Goal: Use online tool/utility: Utilize a website feature to perform a specific function

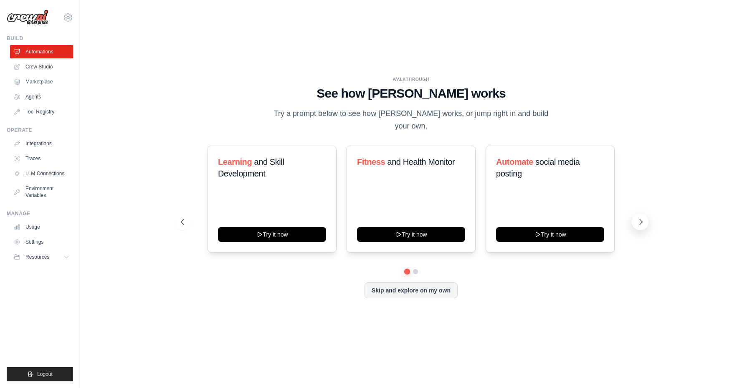
click at [638, 223] on button at bounding box center [640, 222] width 17 height 17
click at [643, 223] on button at bounding box center [640, 222] width 17 height 17
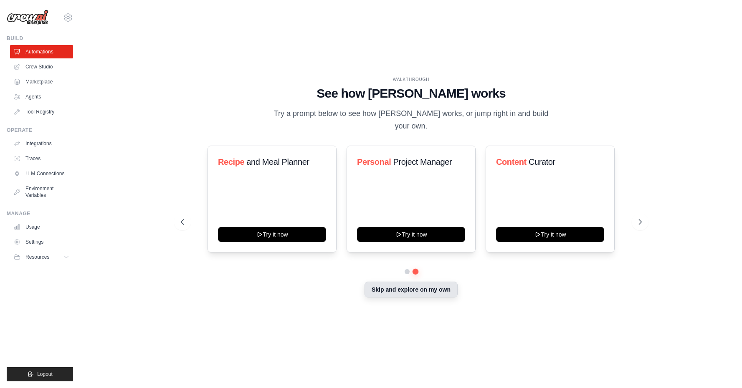
click at [431, 282] on button "Skip and explore on my own" at bounding box center [410, 290] width 93 height 16
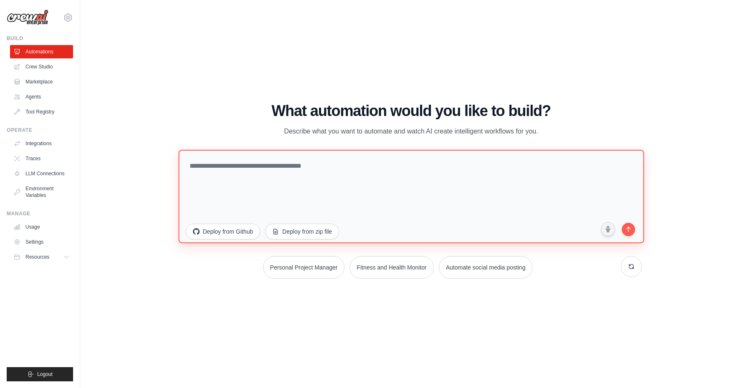
click at [458, 226] on textarea at bounding box center [411, 197] width 466 height 94
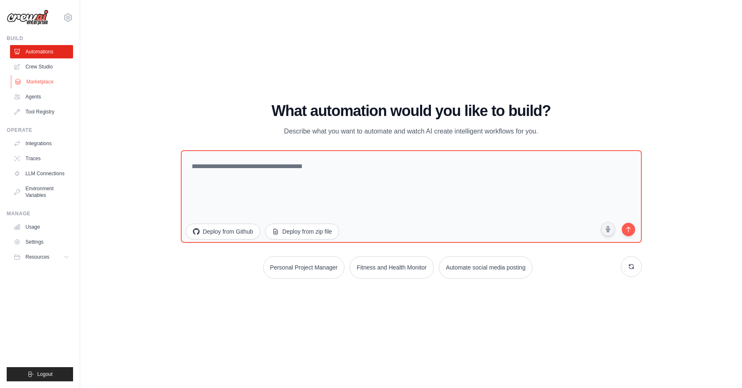
click at [53, 81] on link "Marketplace" at bounding box center [42, 81] width 63 height 13
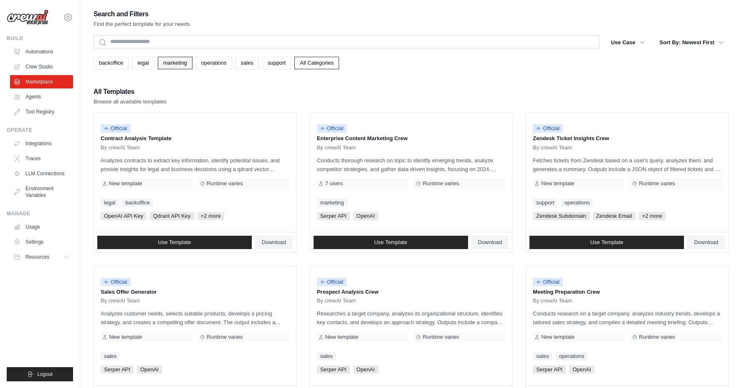
click at [164, 67] on link "marketing" at bounding box center [175, 63] width 35 height 13
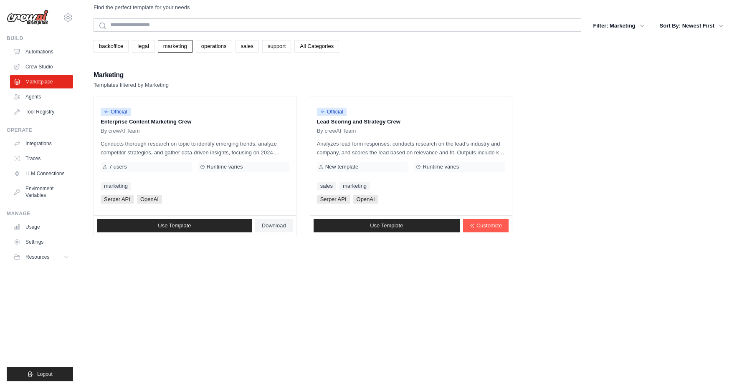
scroll to position [27, 0]
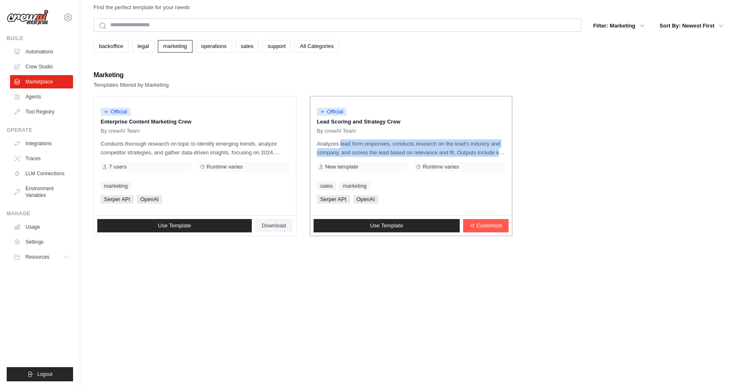
drag, startPoint x: 318, startPoint y: 134, endPoint x: 503, endPoint y: 140, distance: 185.5
click at [503, 140] on p "Analyzes lead form responses, conducts research on the lead's industry and comp…" at bounding box center [411, 148] width 189 height 18
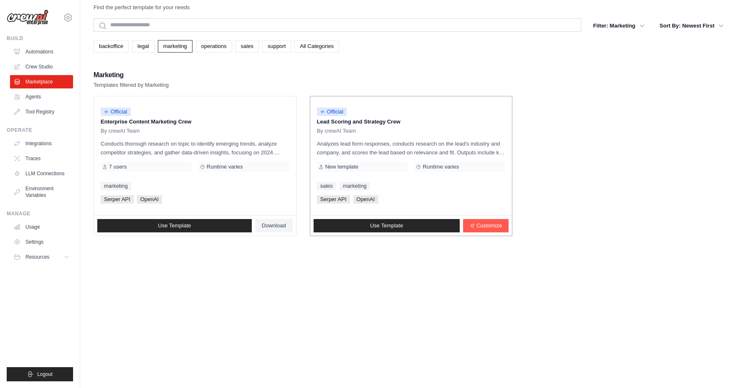
click at [477, 146] on div "Official Lead Scoring and Strategy Crew By crewAI Team Analyzes lead form respo…" at bounding box center [411, 155] width 202 height 119
click at [474, 139] on p "Analyzes lead form responses, conducts research on the lead's industry and comp…" at bounding box center [411, 148] width 189 height 18
click at [474, 144] on p "Analyzes lead form responses, conducts research on the lead's industry and comp…" at bounding box center [411, 148] width 189 height 18
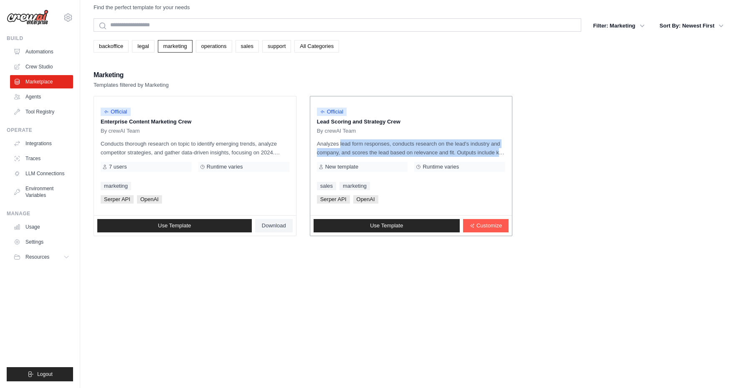
click at [474, 144] on p "Analyzes lead form responses, conducts research on the lead's industry and comp…" at bounding box center [411, 148] width 189 height 18
click at [474, 143] on p "Analyzes lead form responses, conducts research on the lead's industry and comp…" at bounding box center [411, 148] width 189 height 18
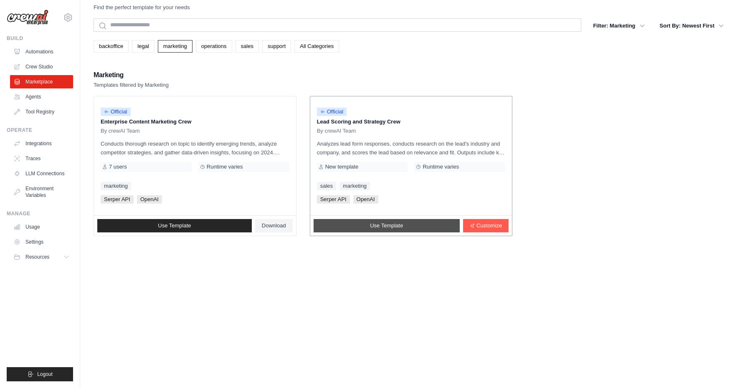
click at [382, 219] on link "Use Template" at bounding box center [387, 225] width 146 height 13
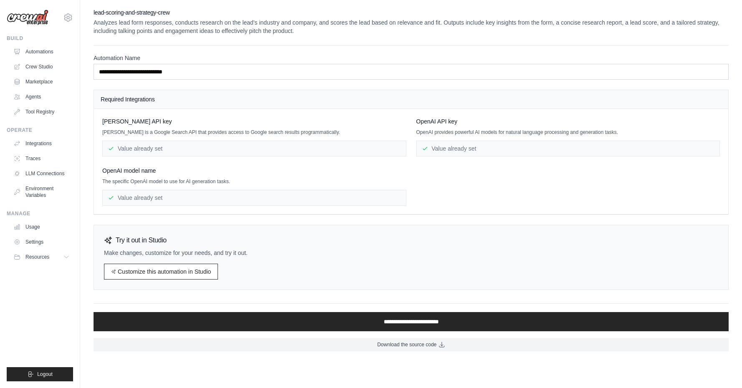
click at [195, 281] on div "Try it out in Studio Make changes, customize for your needs, and try it out. Cu…" at bounding box center [411, 257] width 635 height 65
click at [187, 275] on link "Customize this automation in Studio" at bounding box center [161, 272] width 114 height 16
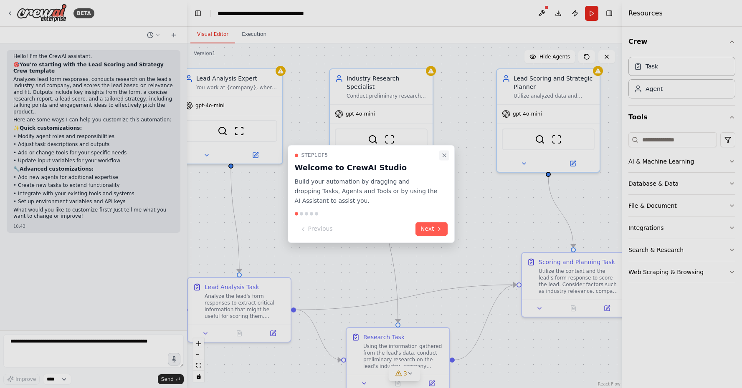
click at [442, 157] on icon "Close walkthrough" at bounding box center [444, 155] width 7 height 7
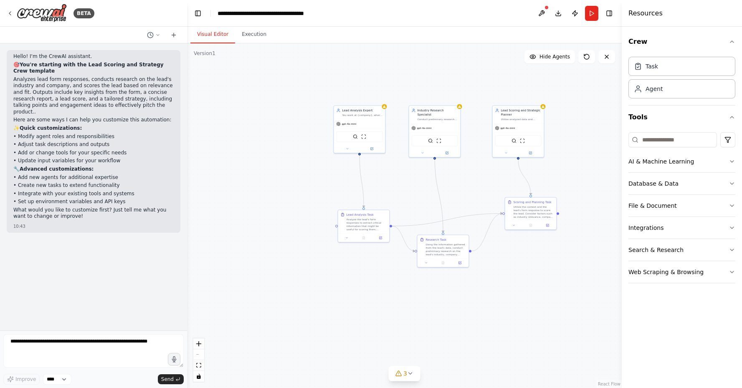
drag, startPoint x: 461, startPoint y: 216, endPoint x: 476, endPoint y: 177, distance: 41.9
click at [476, 177] on div ".deletable-edge-delete-btn { width: 20px; height: 20px; border: 0px solid #ffff…" at bounding box center [404, 215] width 435 height 345
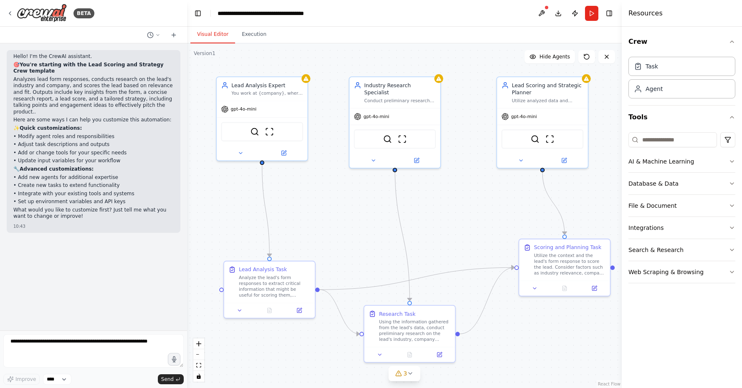
drag, startPoint x: 475, startPoint y: 164, endPoint x: 464, endPoint y: 184, distance: 22.8
click at [464, 184] on div ".deletable-edge-delete-btn { width: 20px; height: 20px; border: 0px solid #ffff…" at bounding box center [404, 215] width 435 height 345
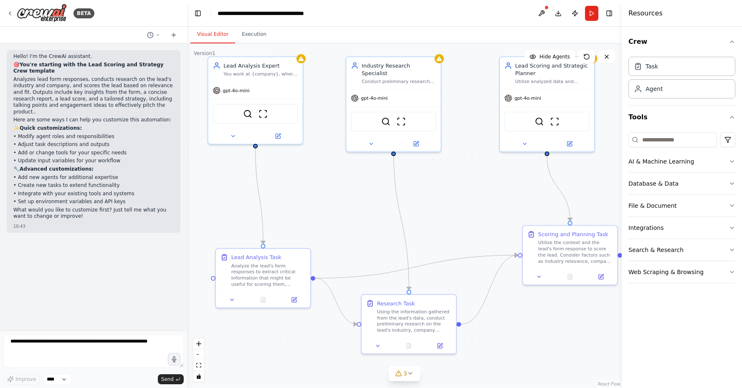
drag, startPoint x: 486, startPoint y: 222, endPoint x: 488, endPoint y: 204, distance: 17.6
click at [488, 204] on div ".deletable-edge-delete-btn { width: 20px; height: 20px; border: 0px solid #ffff…" at bounding box center [404, 215] width 435 height 345
click at [731, 159] on icon "button" at bounding box center [732, 161] width 7 height 7
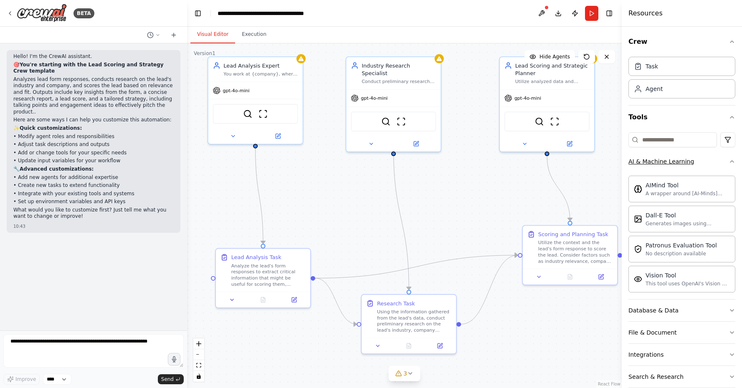
click at [731, 159] on icon "button" at bounding box center [732, 161] width 7 height 7
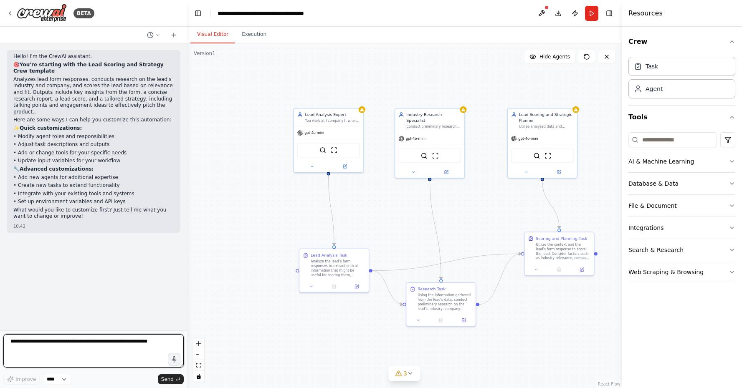
click at [115, 363] on textarea at bounding box center [93, 350] width 180 height 33
type textarea "**********"
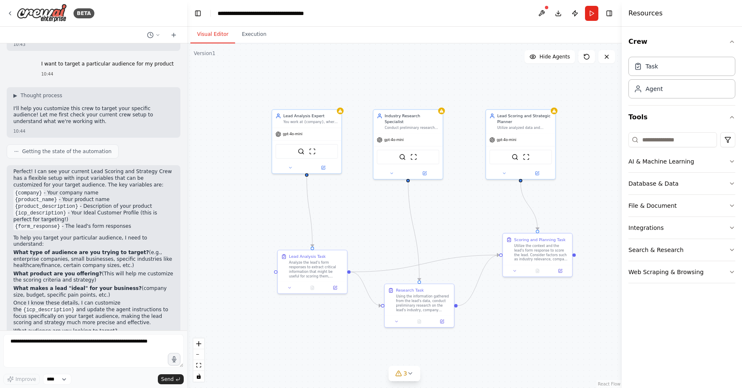
drag, startPoint x: 354, startPoint y: 204, endPoint x: 332, endPoint y: 205, distance: 21.7
click at [332, 205] on div ".deletable-edge-delete-btn { width: 20px; height: 20px; border: 0px solid #ffff…" at bounding box center [404, 215] width 435 height 345
click at [102, 341] on textarea at bounding box center [93, 350] width 180 height 33
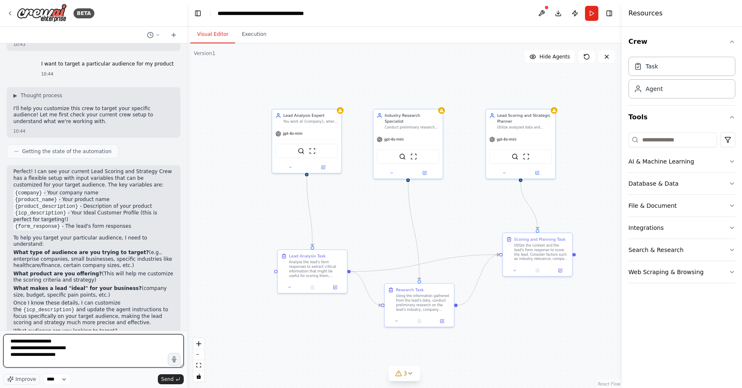
click at [14, 356] on textarea "**********" at bounding box center [93, 350] width 180 height 33
click at [65, 340] on textarea "**********" at bounding box center [93, 350] width 180 height 33
paste textarea "**********"
click at [16, 365] on textarea "**********" at bounding box center [93, 350] width 180 height 33
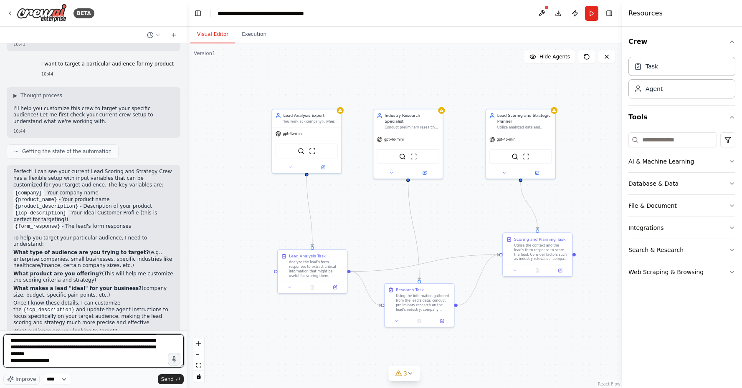
click at [53, 365] on textarea "**********" at bounding box center [93, 350] width 180 height 33
type textarea "**********"
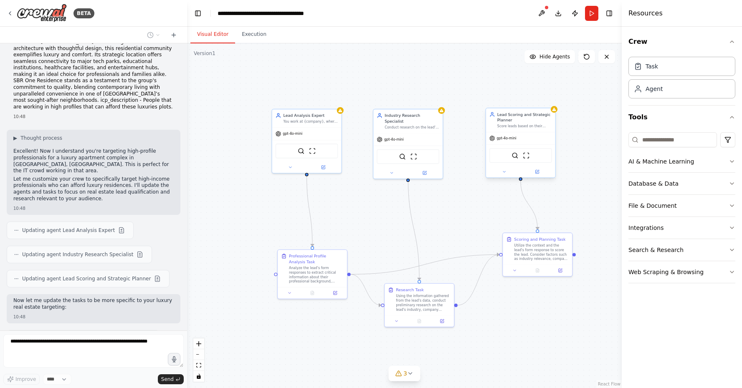
scroll to position [551, 0]
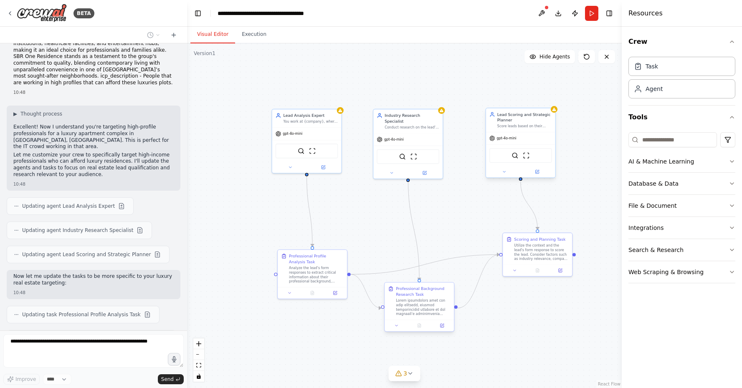
click at [412, 301] on div at bounding box center [423, 308] width 55 height 18
click at [396, 330] on div at bounding box center [419, 326] width 69 height 12
click at [396, 326] on icon at bounding box center [396, 326] width 5 height 5
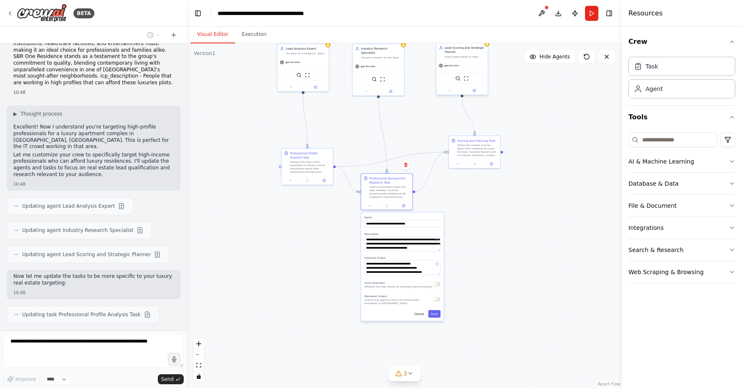
drag, startPoint x: 517, startPoint y: 353, endPoint x: 489, endPoint y: 242, distance: 114.1
click at [489, 242] on div ".deletable-edge-delete-btn { width: 20px; height: 20px; border: 0px solid #ffff…" at bounding box center [404, 215] width 435 height 345
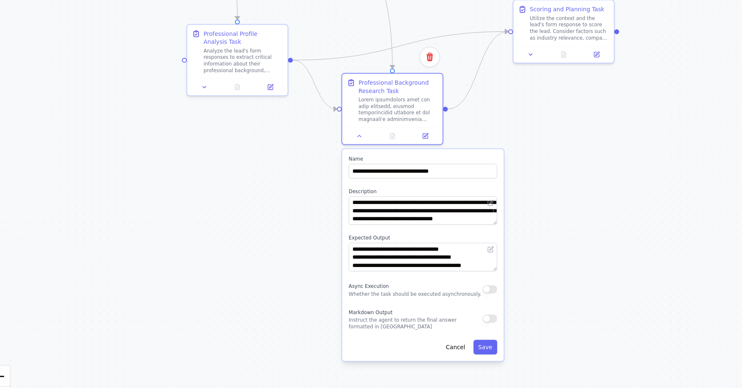
scroll to position [582, 0]
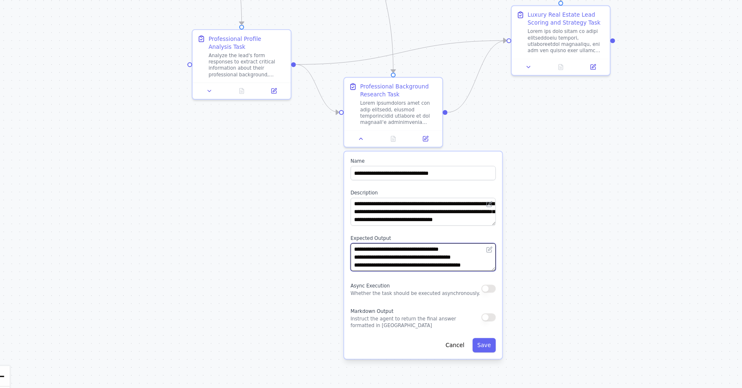
click at [382, 274] on textarea "**********" at bounding box center [420, 281] width 76 height 15
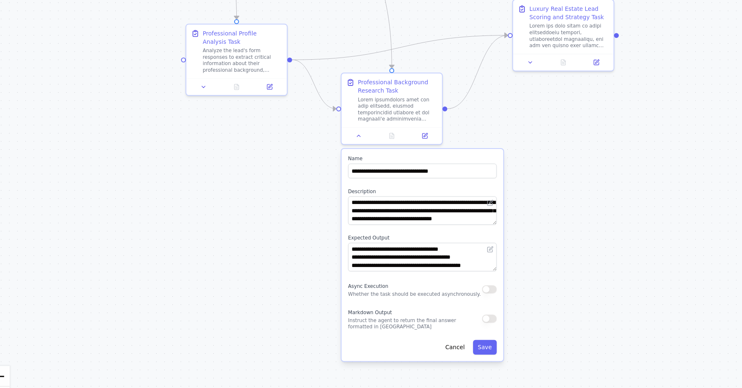
scroll to position [639, 0]
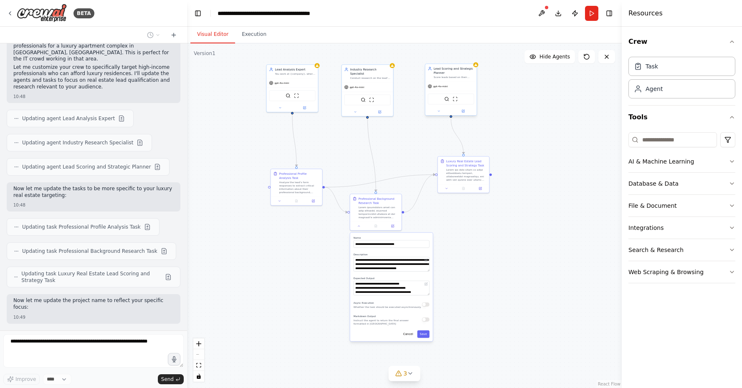
drag, startPoint x: 359, startPoint y: 306, endPoint x: 335, endPoint y: 313, distance: 25.1
click at [335, 313] on div ".deletable-edge-delete-btn { width: 20px; height: 20px; border: 0px solid #ffff…" at bounding box center [404, 215] width 435 height 345
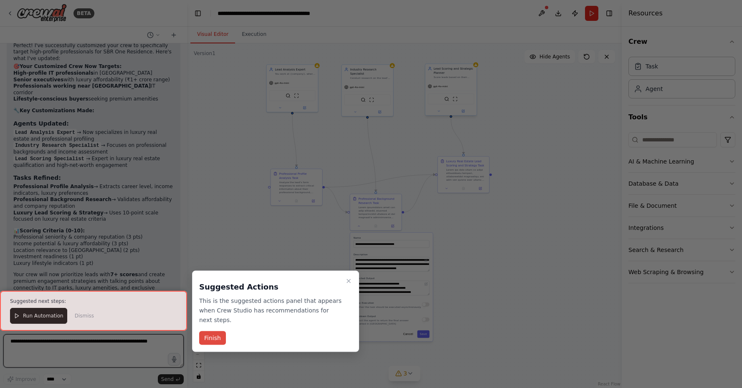
scroll to position [964, 0]
click at [214, 341] on button "Finish" at bounding box center [212, 339] width 27 height 14
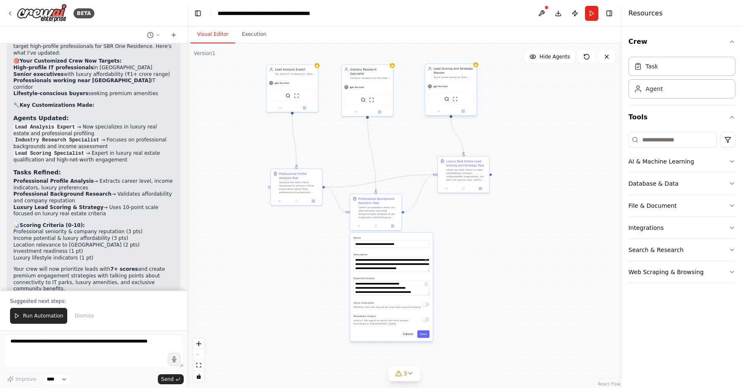
scroll to position [964, 0]
click at [39, 311] on button "Run Automation" at bounding box center [38, 316] width 57 height 16
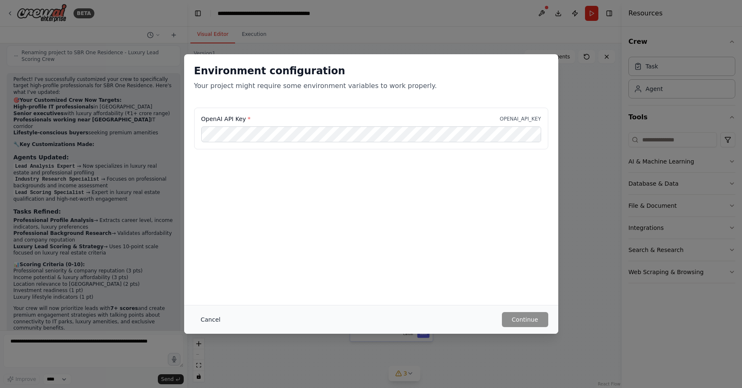
click at [210, 326] on button "Cancel" at bounding box center [210, 319] width 33 height 15
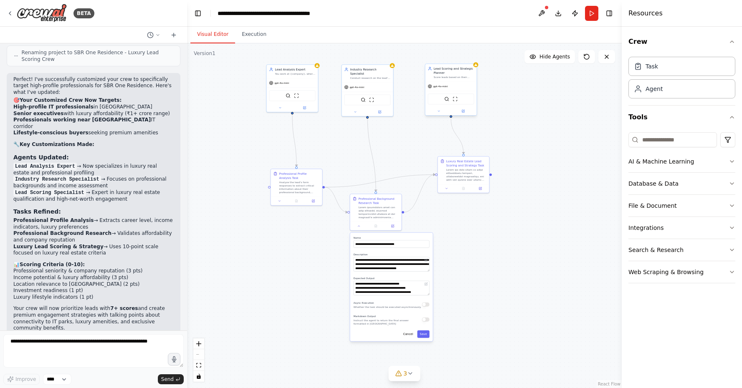
scroll to position [0, 0]
click at [60, 350] on textarea at bounding box center [93, 350] width 180 height 33
type textarea "*"
type textarea "**********"
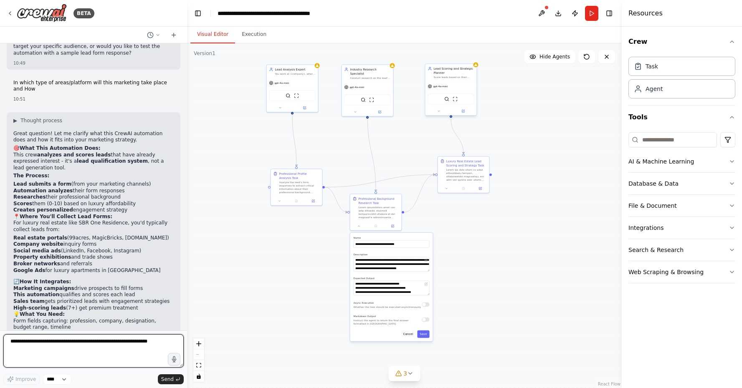
scroll to position [1241, 0]
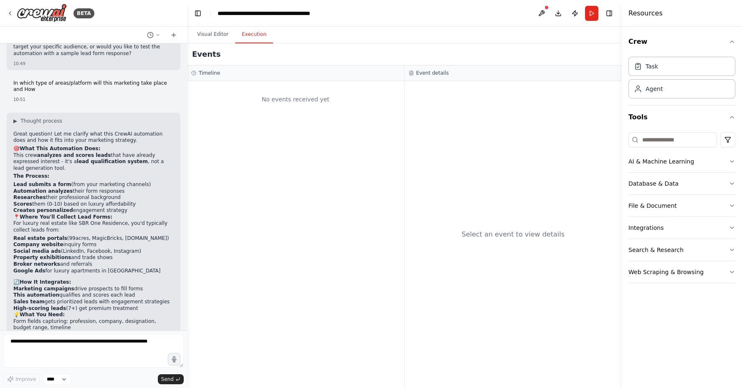
click at [241, 32] on button "Execution" at bounding box center [254, 35] width 38 height 18
click at [216, 34] on button "Visual Editor" at bounding box center [212, 35] width 45 height 18
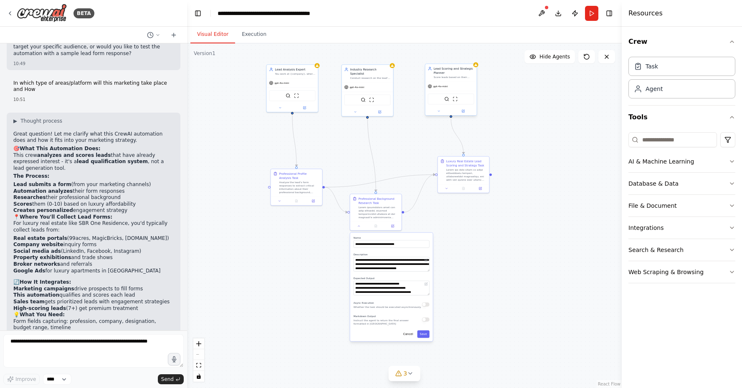
click at [487, 128] on div ".deletable-edge-delete-btn { width: 20px; height: 20px; border: 0px solid #ffff…" at bounding box center [404, 215] width 435 height 345
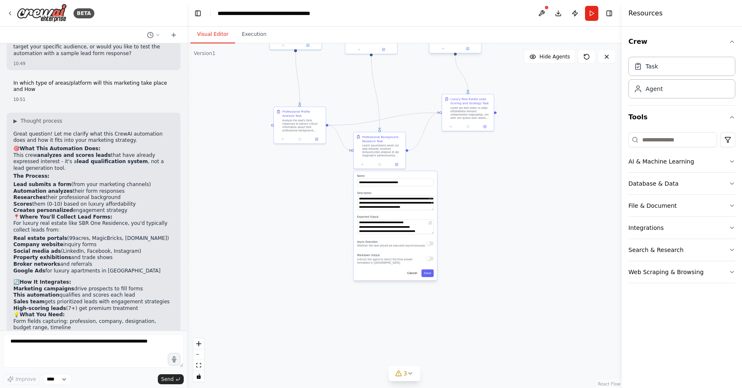
drag, startPoint x: 239, startPoint y: 256, endPoint x: 242, endPoint y: 194, distance: 61.9
click at [242, 194] on div ".deletable-edge-delete-btn { width: 20px; height: 20px; border: 0px solid #ffff…" at bounding box center [404, 215] width 435 height 345
click at [75, 343] on textarea at bounding box center [93, 350] width 180 height 33
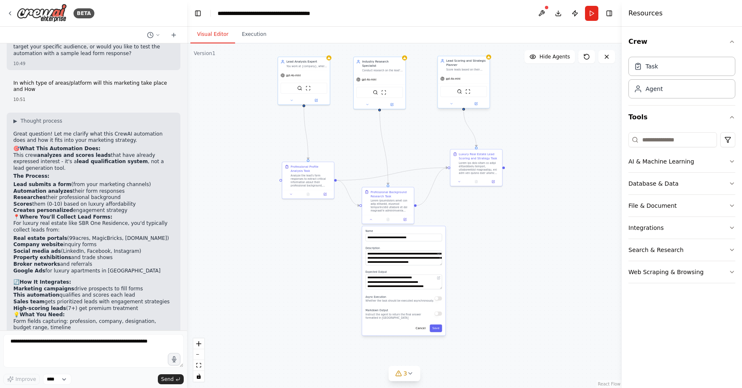
drag, startPoint x: 287, startPoint y: 172, endPoint x: 295, endPoint y: 227, distance: 55.3
click at [295, 227] on div ".deletable-edge-delete-btn { width: 20px; height: 20px; border: 0px solid #ffff…" at bounding box center [404, 215] width 435 height 345
click at [116, 351] on textarea at bounding box center [93, 350] width 180 height 33
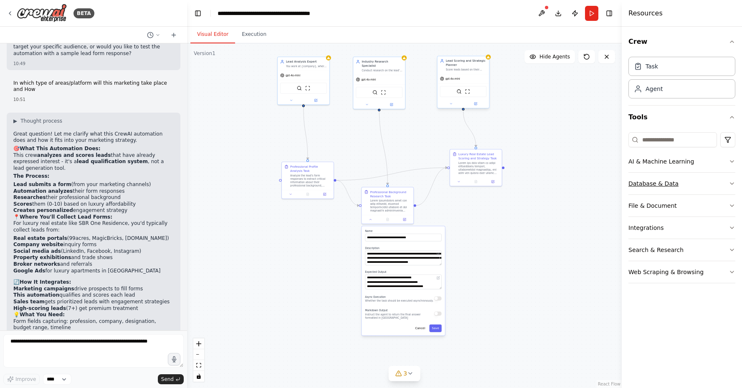
click at [695, 181] on button "Database & Data" at bounding box center [681, 184] width 107 height 22
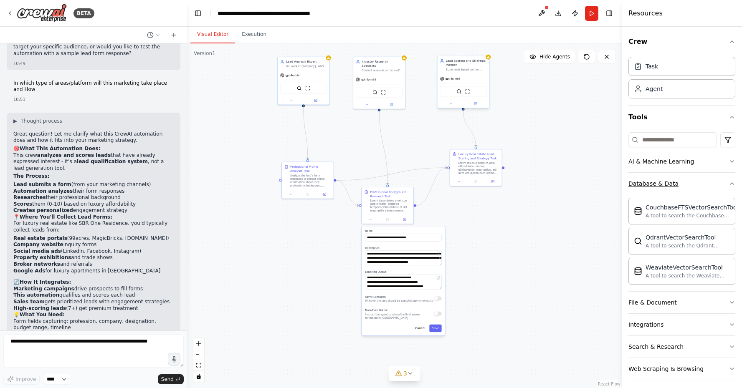
click at [721, 183] on button "Database & Data" at bounding box center [681, 184] width 107 height 22
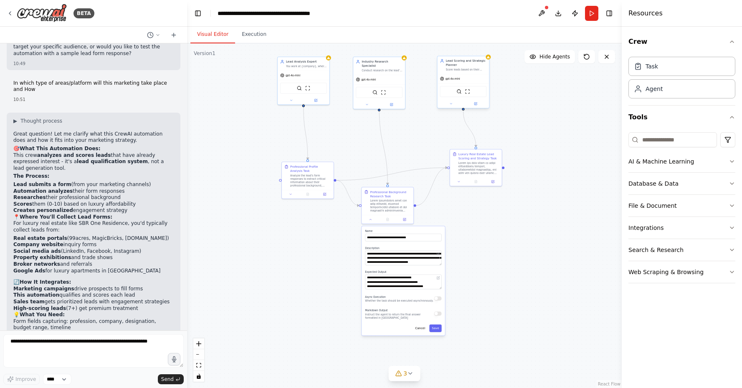
click at [338, 0] on header "**********" at bounding box center [404, 13] width 435 height 27
